Goal: Task Accomplishment & Management: Use online tool/utility

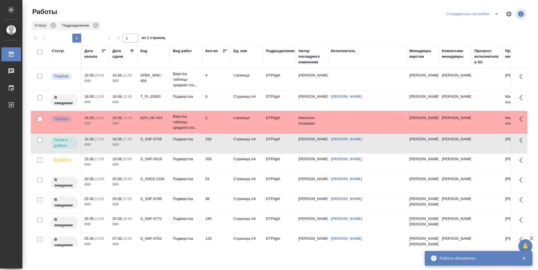
click at [131, 50] on icon at bounding box center [132, 51] width 6 height 6
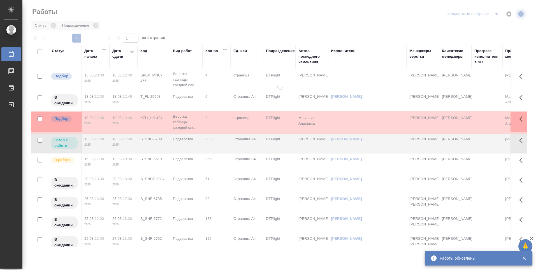
click at [131, 51] on icon at bounding box center [132, 51] width 6 height 6
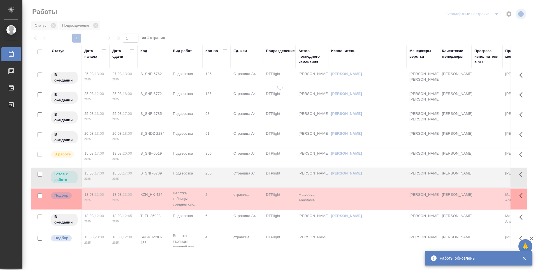
click at [131, 52] on icon at bounding box center [132, 51] width 4 height 3
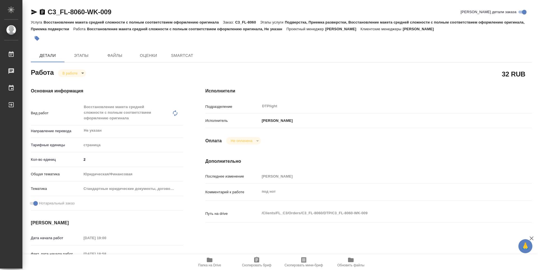
type textarea "x"
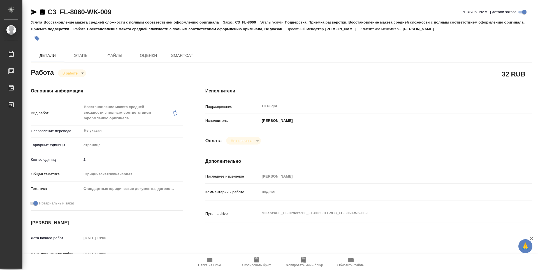
type textarea "x"
